Goal: Entertainment & Leisure: Consume media (video, audio)

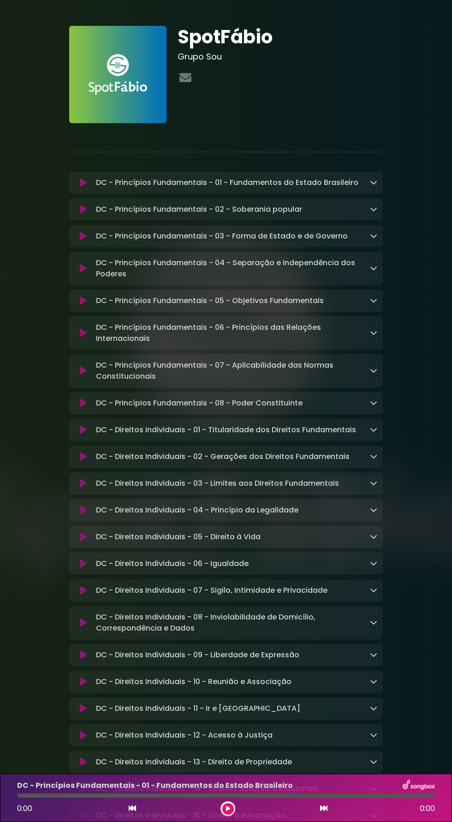
click at [87, 483] on button at bounding box center [84, 483] width 18 height 9
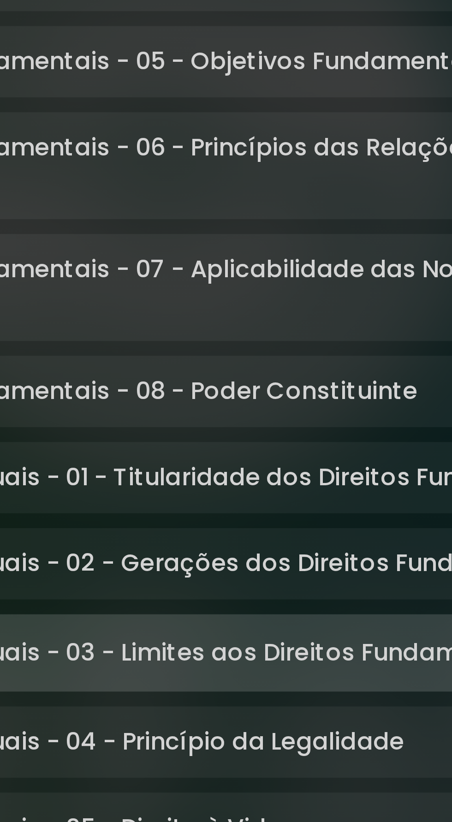
click at [309, 354] on div "DC - Princípios Fundamentais - 07 - Aplicabilidade das Normas Constitucionais L…" at bounding box center [226, 370] width 314 height 33
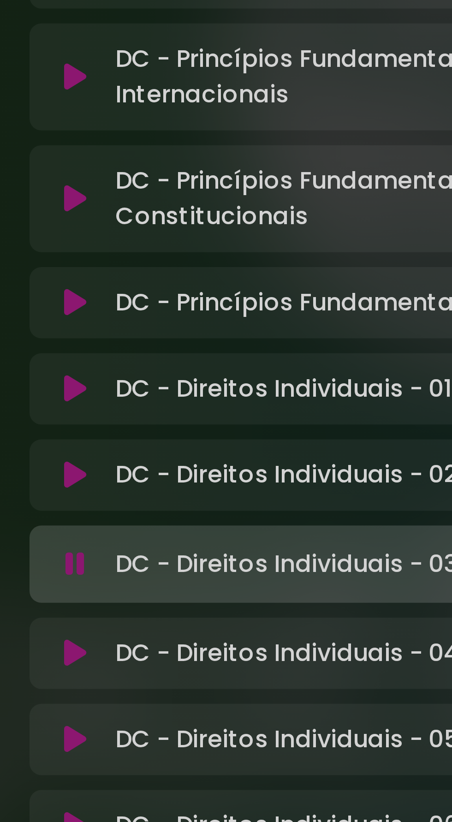
click at [89, 431] on button at bounding box center [84, 429] width 18 height 9
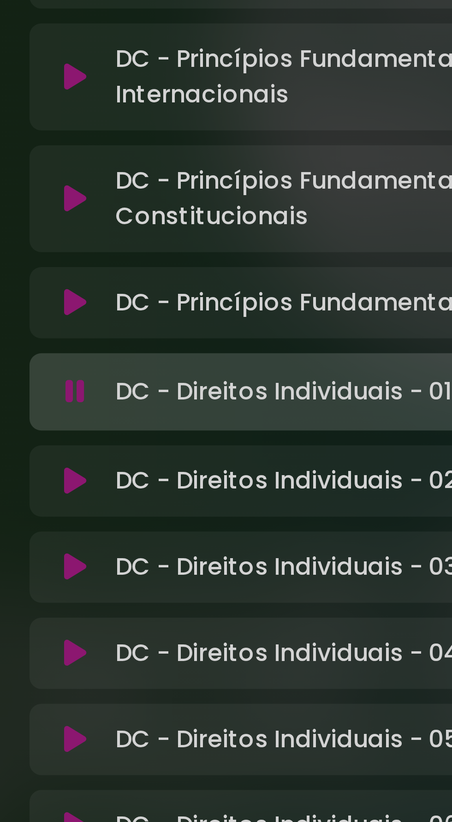
click at [198, 561] on p "DC - Direitos Individuais - 06 - Igualdade Loading Track..." at bounding box center [172, 565] width 153 height 11
